Goal: Check status: Check status

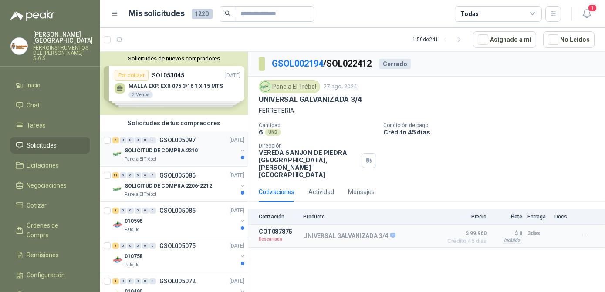
click at [178, 161] on div "Panela El Trébol" at bounding box center [181, 159] width 113 height 7
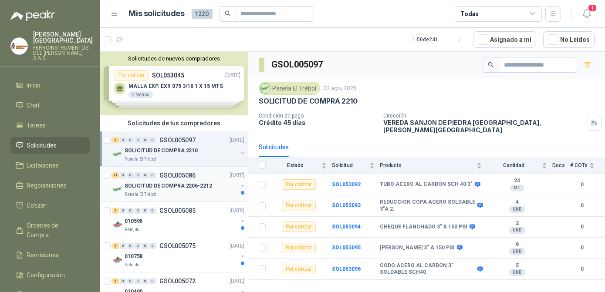
click at [192, 178] on p "GSOL005086" at bounding box center [177, 176] width 36 height 6
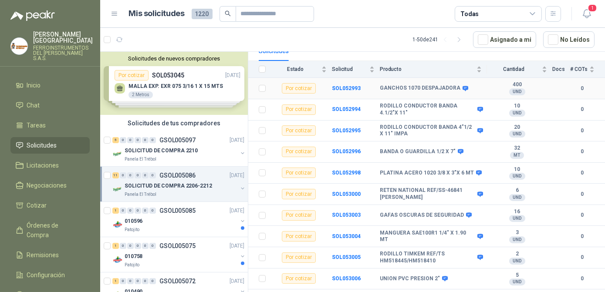
scroll to position [106, 0]
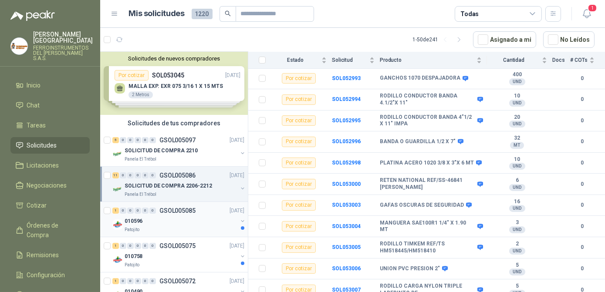
click at [173, 230] on div "Patojito" at bounding box center [181, 230] width 113 height 7
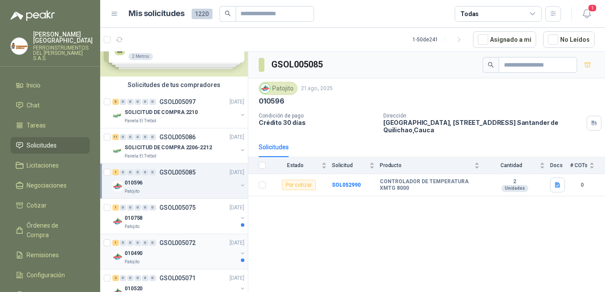
scroll to position [79, 0]
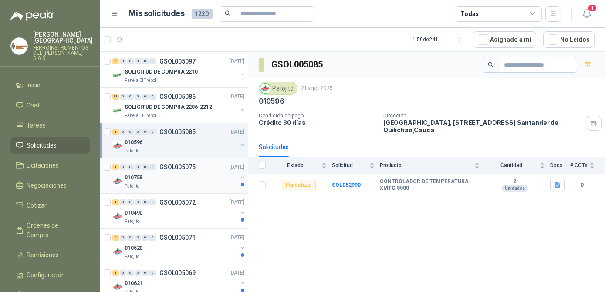
click at [195, 184] on div "Patojito" at bounding box center [181, 186] width 113 height 7
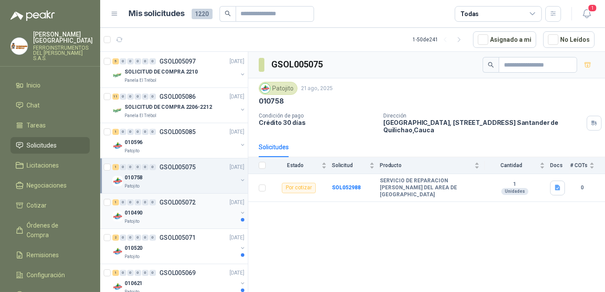
click at [192, 225] on div "1 0 0 0 0 0 GSOL005072 [DATE] 010490 Patojito" at bounding box center [174, 211] width 148 height 35
click at [175, 211] on div "010490" at bounding box center [181, 213] width 113 height 10
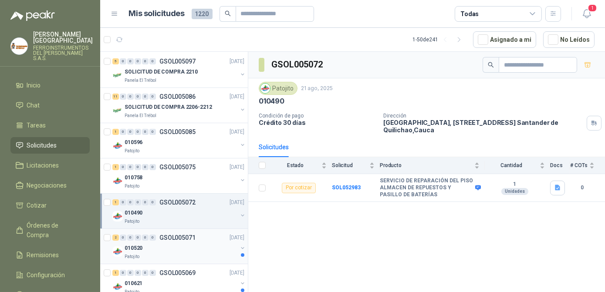
click at [207, 245] on div "010520" at bounding box center [181, 248] width 113 height 10
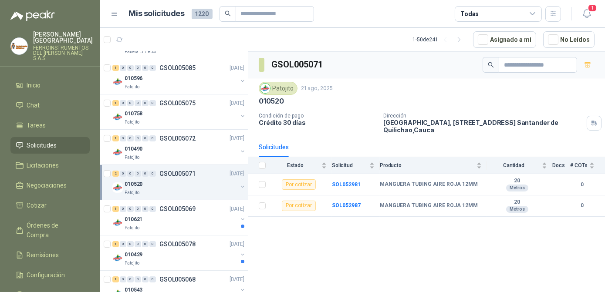
scroll to position [237, 0]
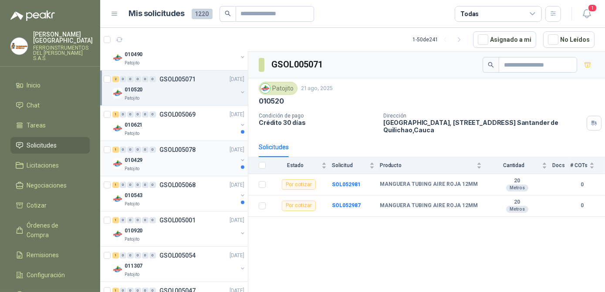
click at [188, 166] on div "Patojito" at bounding box center [181, 169] width 113 height 7
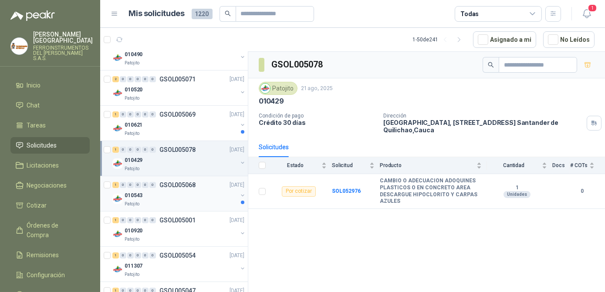
click at [190, 201] on div "Patojito" at bounding box center [181, 204] width 113 height 7
